Goal: Download file/media

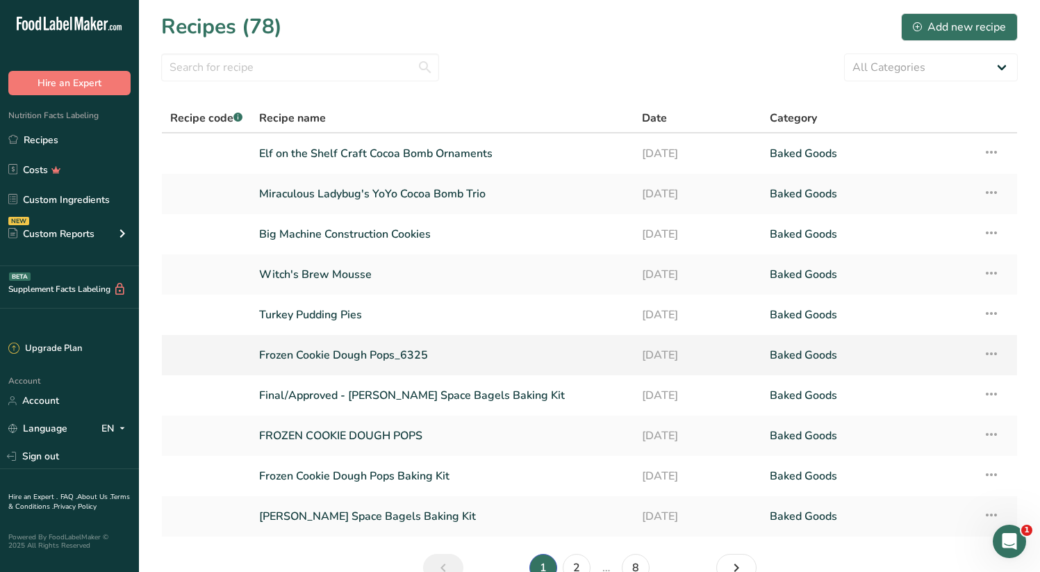
click at [340, 355] on link "Frozen Cookie Dough Pops_6325" at bounding box center [442, 354] width 366 height 29
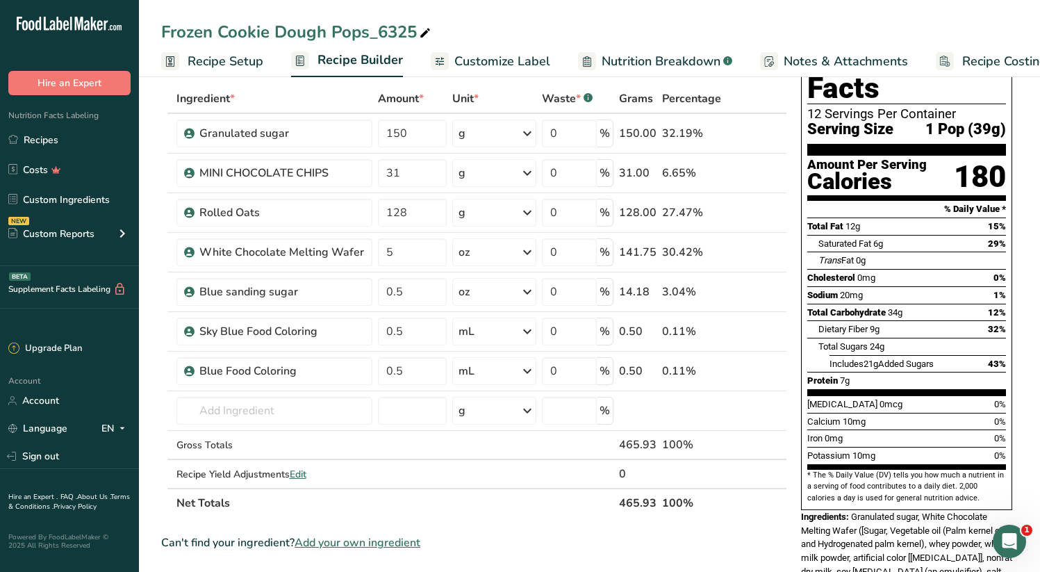
scroll to position [90, 0]
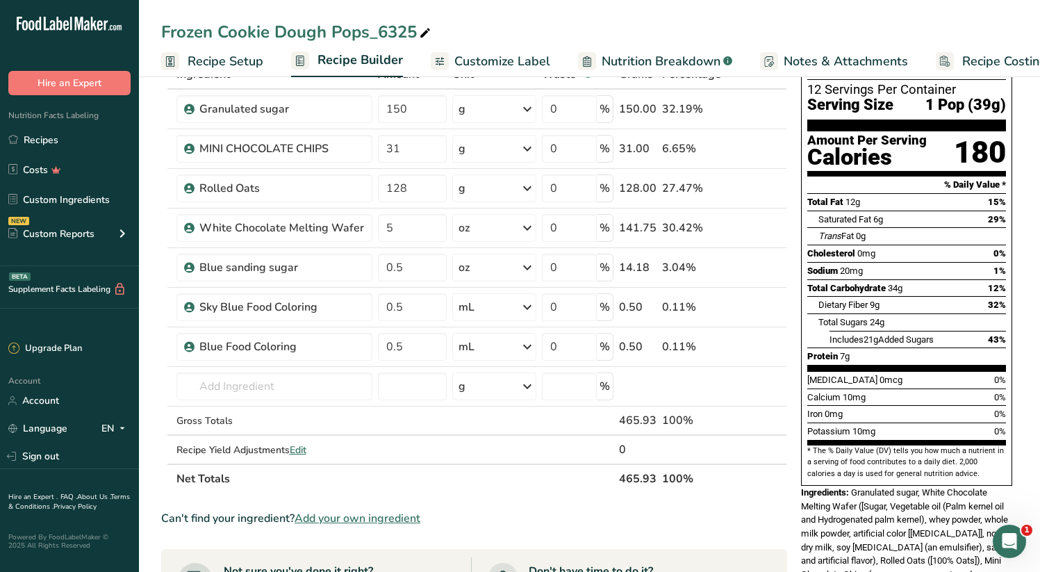
click at [387, 32] on div "Frozen Cookie Dough Pops_6325" at bounding box center [297, 31] width 272 height 25
click at [370, 33] on input "Frozen Cookie Dough Pops_6325" at bounding box center [589, 31] width 856 height 25
click at [663, 31] on input "Frozen Cookie Dough Pops" at bounding box center [589, 31] width 856 height 25
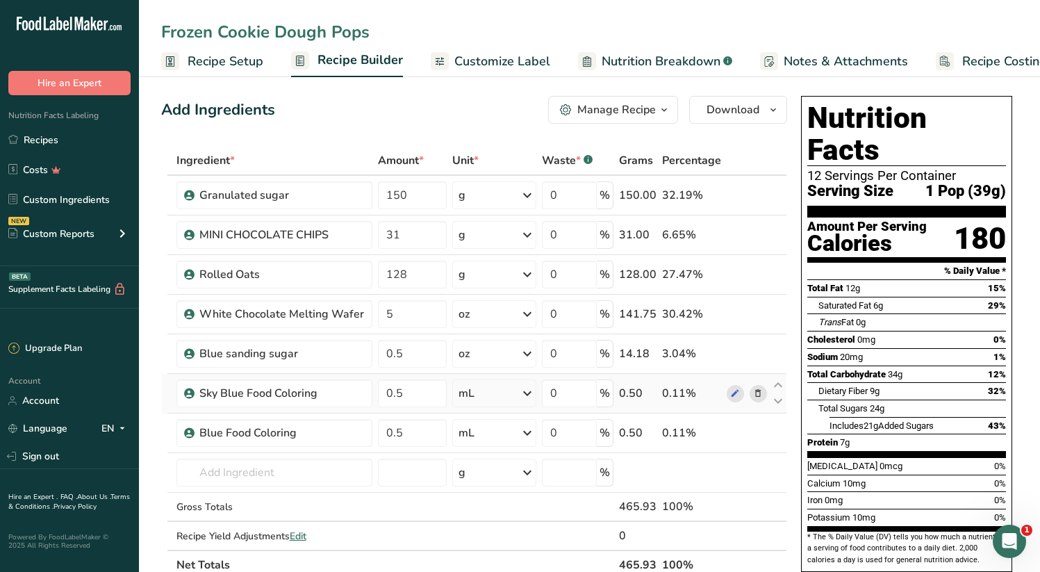
scroll to position [0, 0]
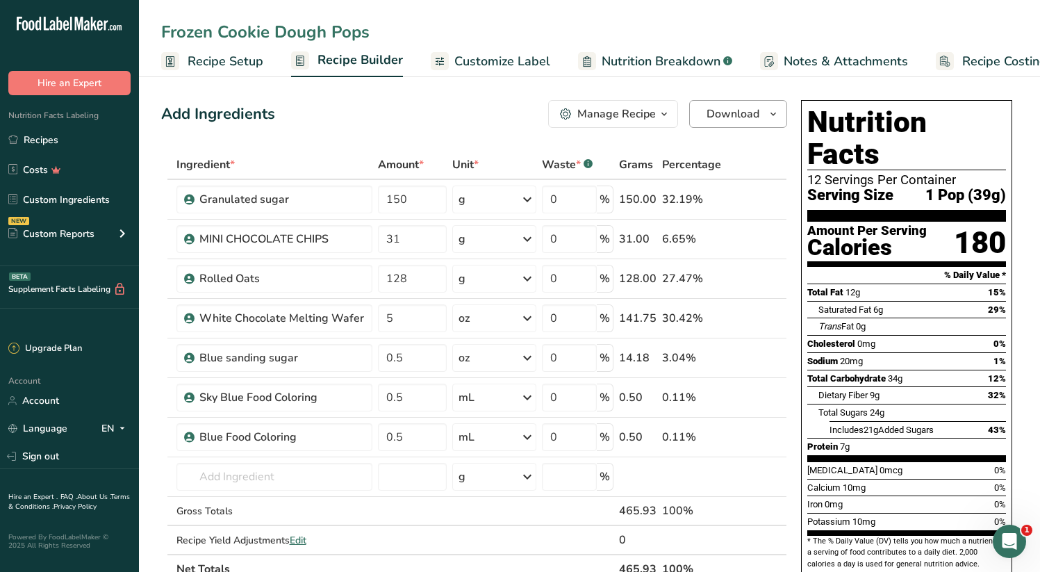
type input "Frozen Cookie Dough Pops"
click at [742, 120] on span "Download" at bounding box center [732, 114] width 53 height 17
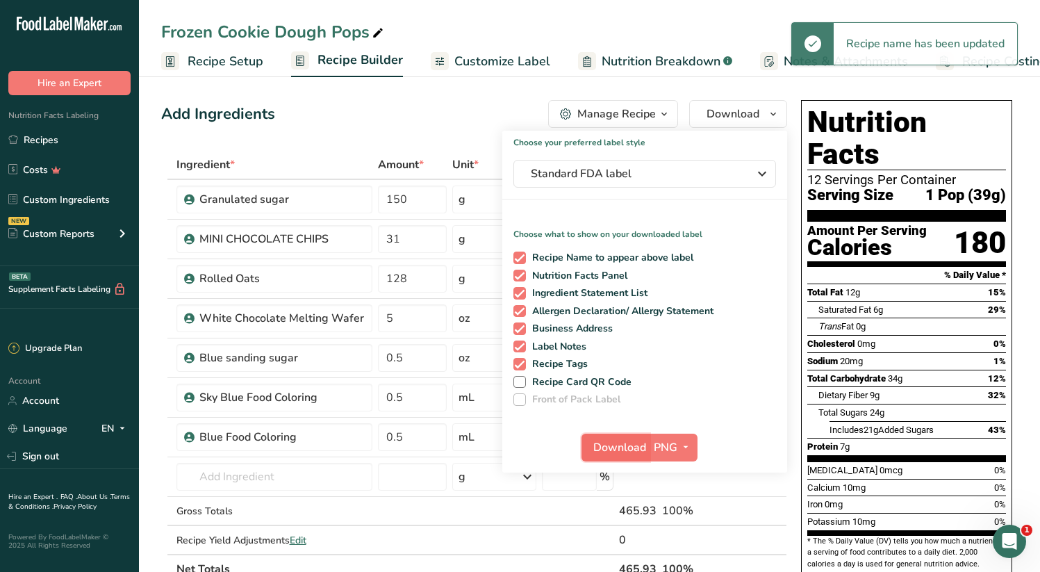
click at [603, 449] on span "Download" at bounding box center [619, 447] width 53 height 17
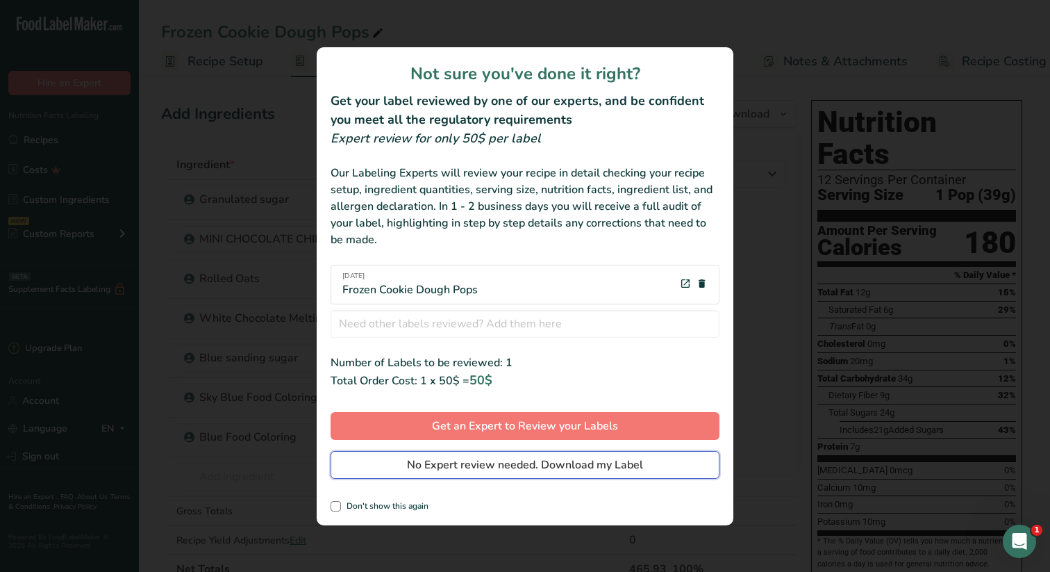
click at [581, 463] on span "No Expert review needed. Download my Label" at bounding box center [525, 464] width 236 height 17
